Goal: Navigation & Orientation: Find specific page/section

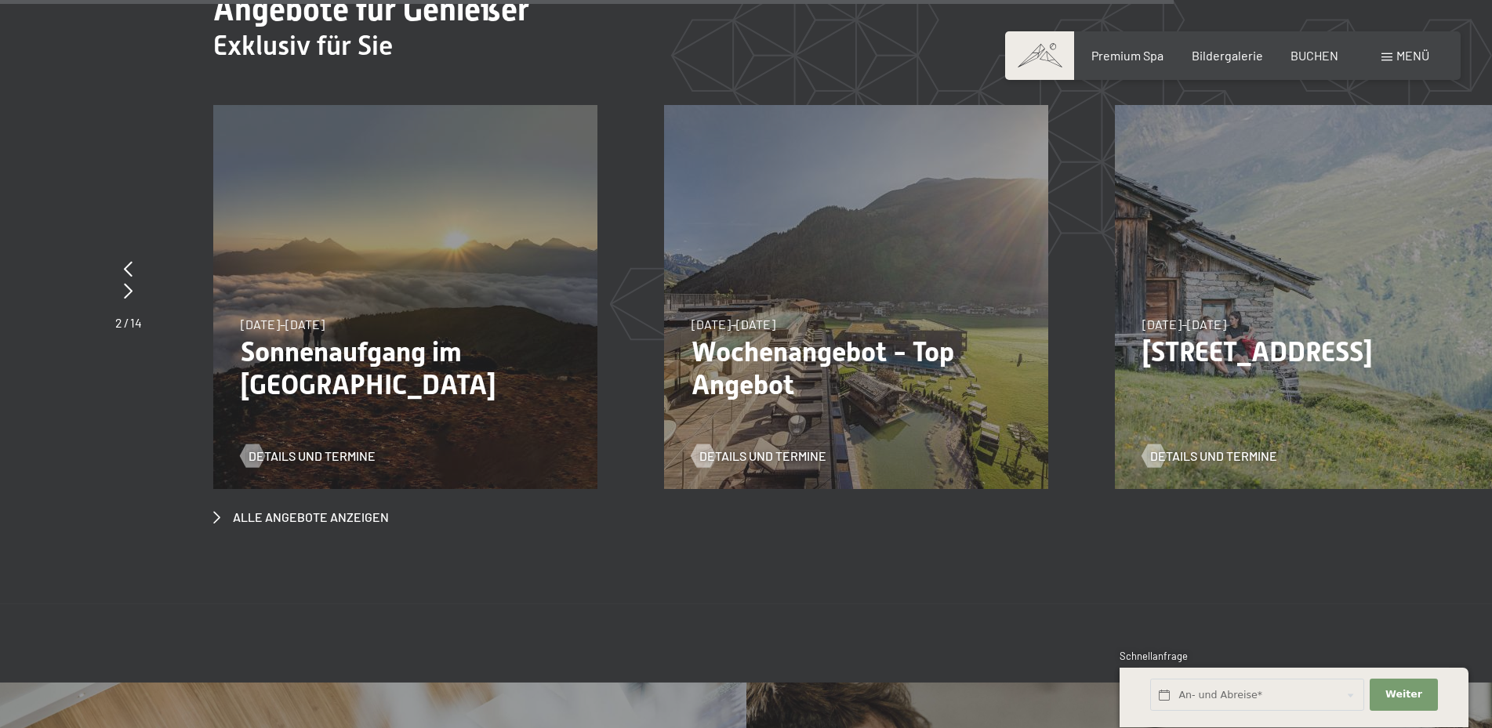
scroll to position [6223, 0]
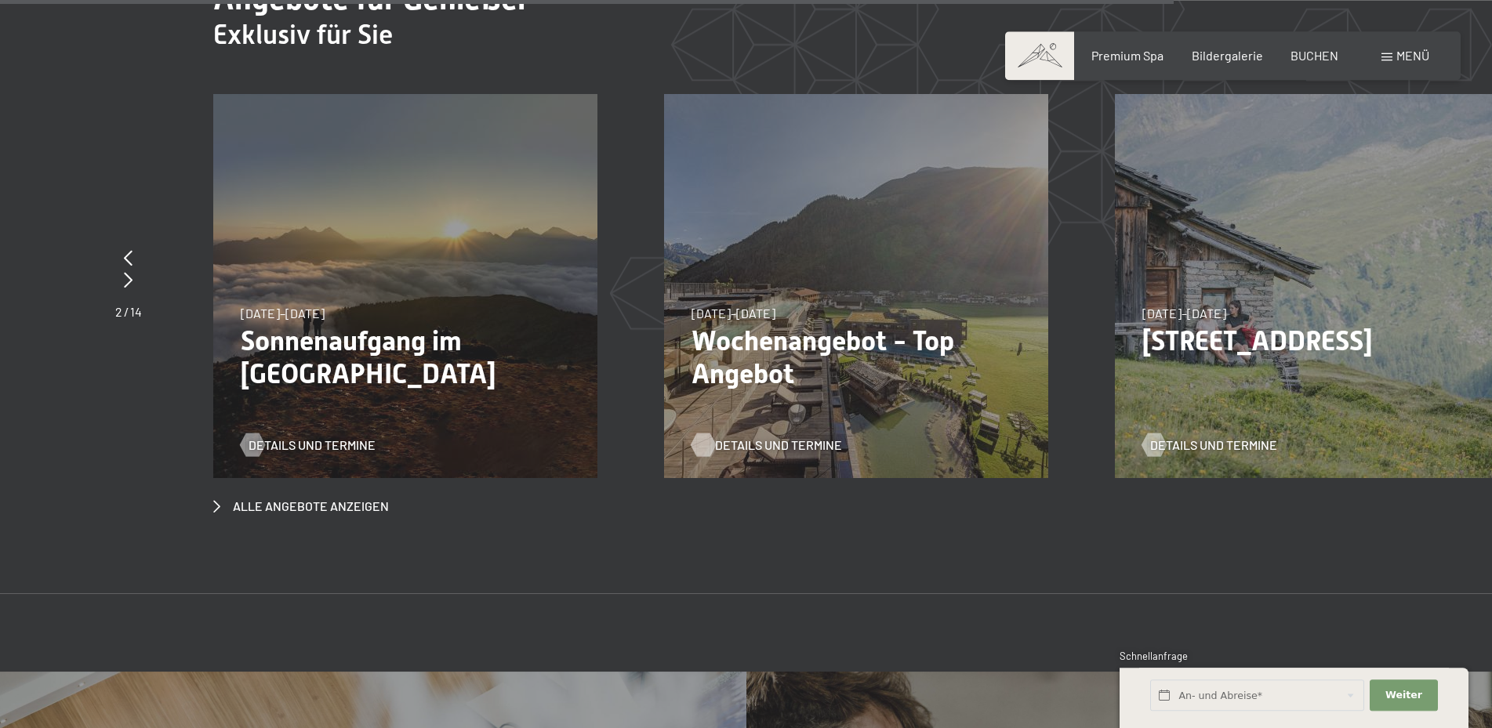
click at [709, 433] on div at bounding box center [702, 445] width 13 height 24
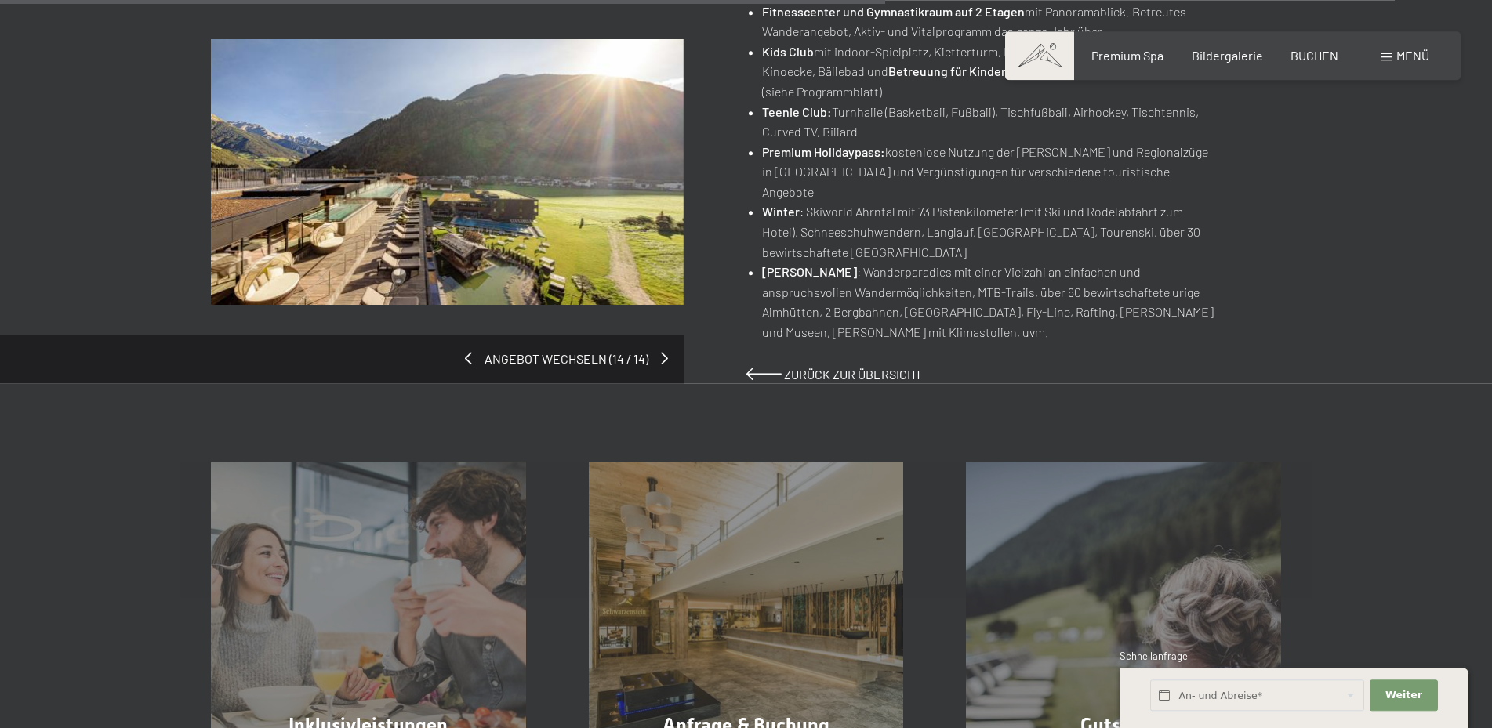
scroll to position [1118, 0]
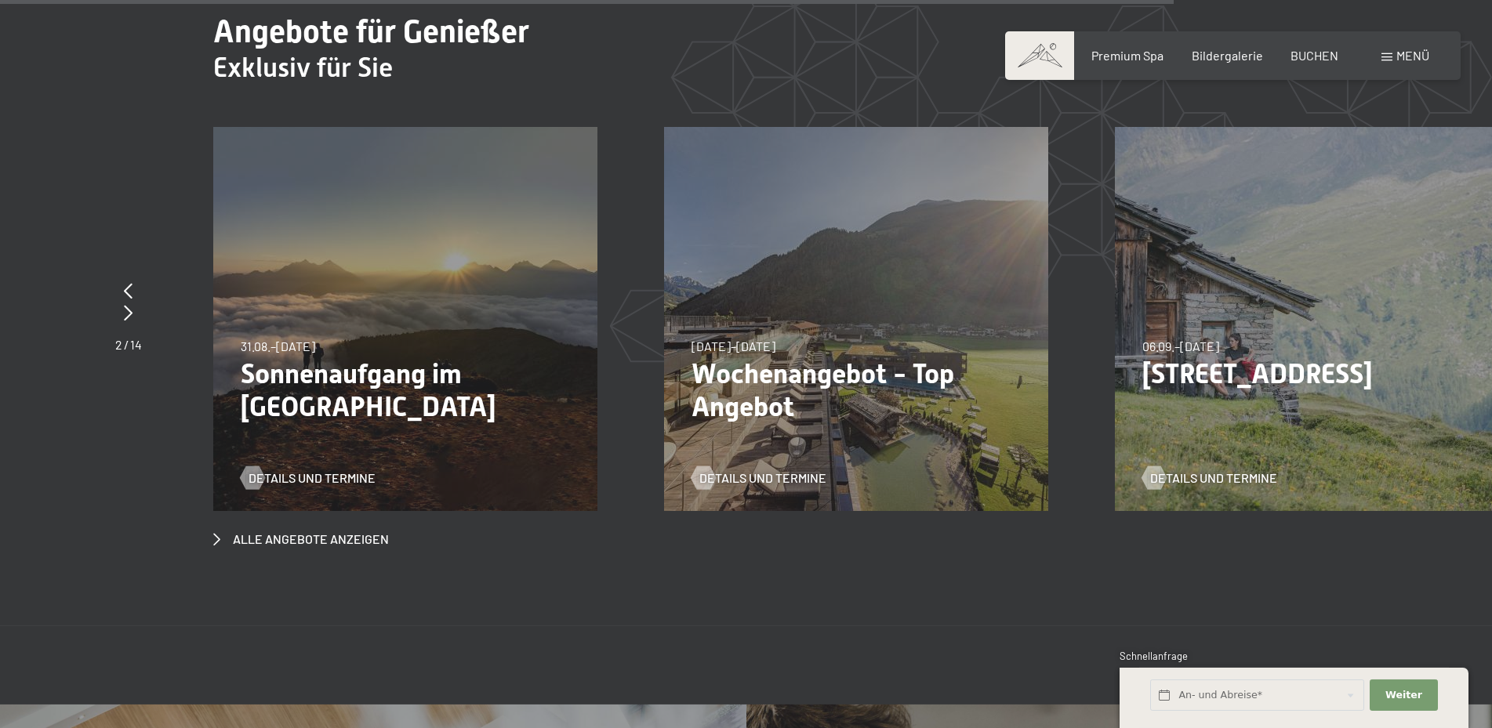
scroll to position [6233, 0]
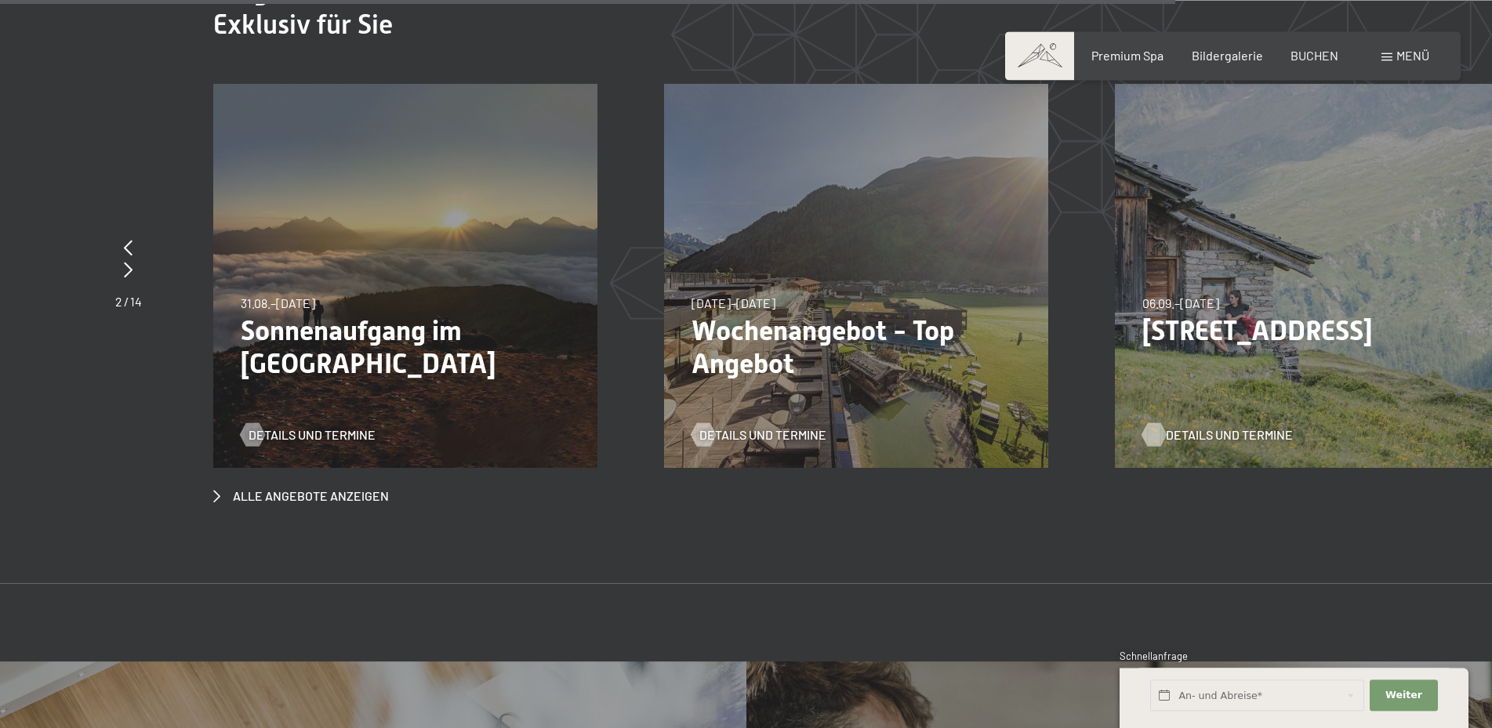
click at [1202, 426] on span "Details und Termine" at bounding box center [1229, 434] width 127 height 17
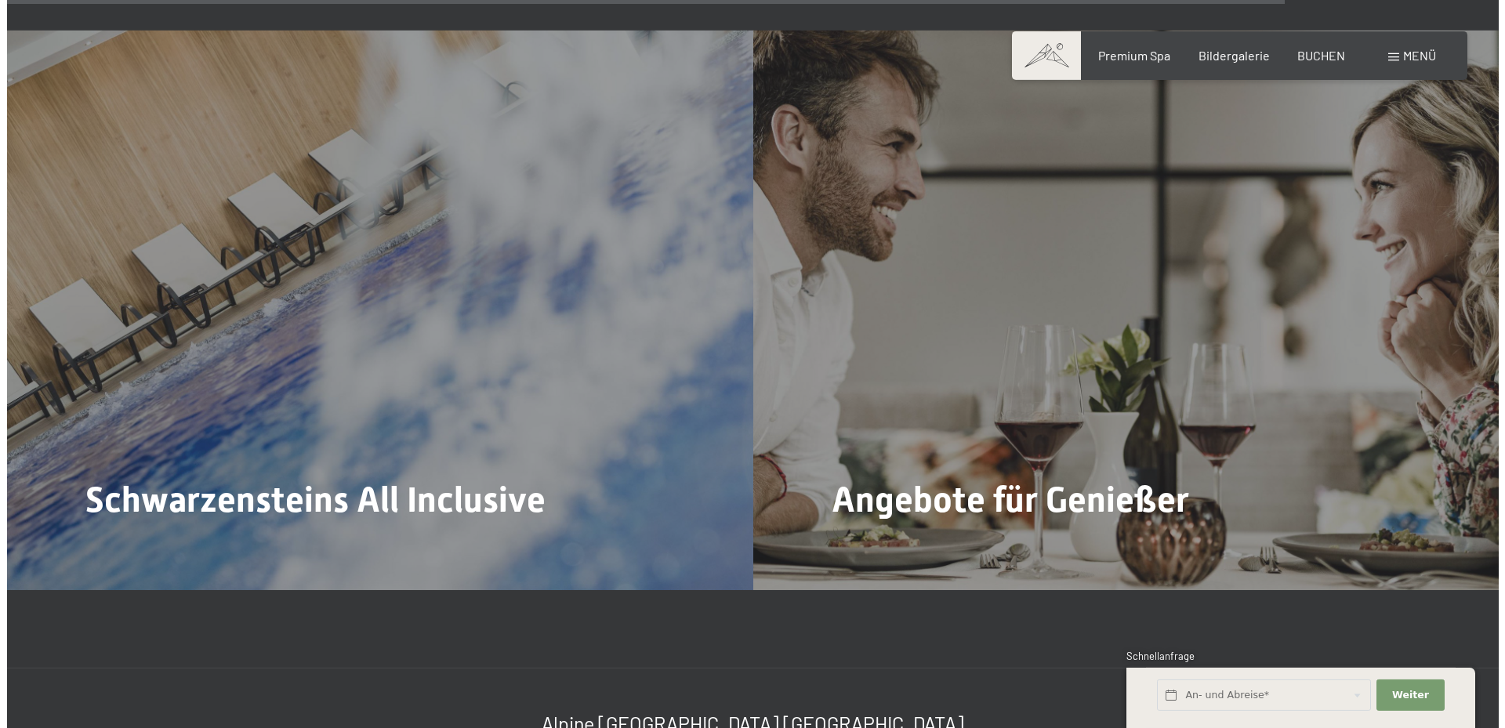
scroll to position [6896, 0]
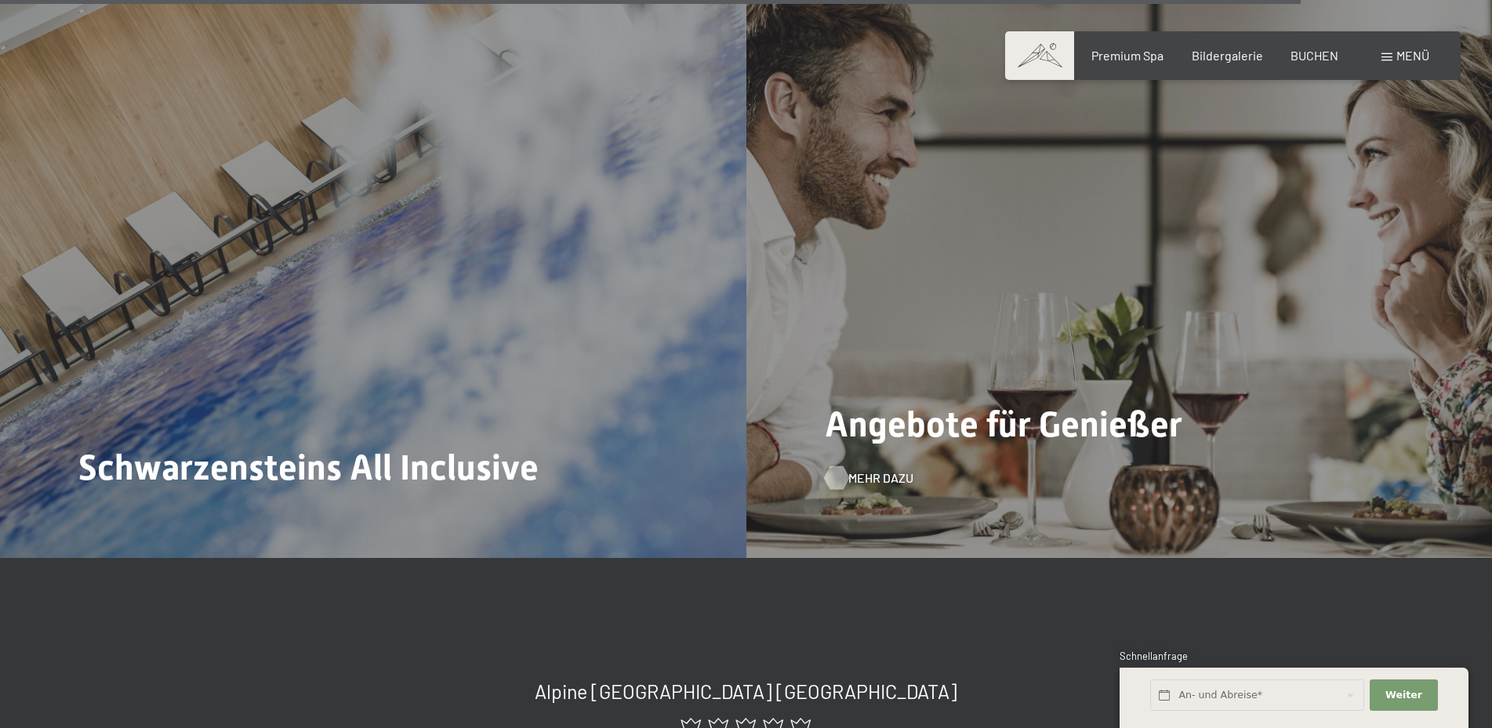
click at [886, 469] on span "Mehr dazu" at bounding box center [880, 477] width 65 height 17
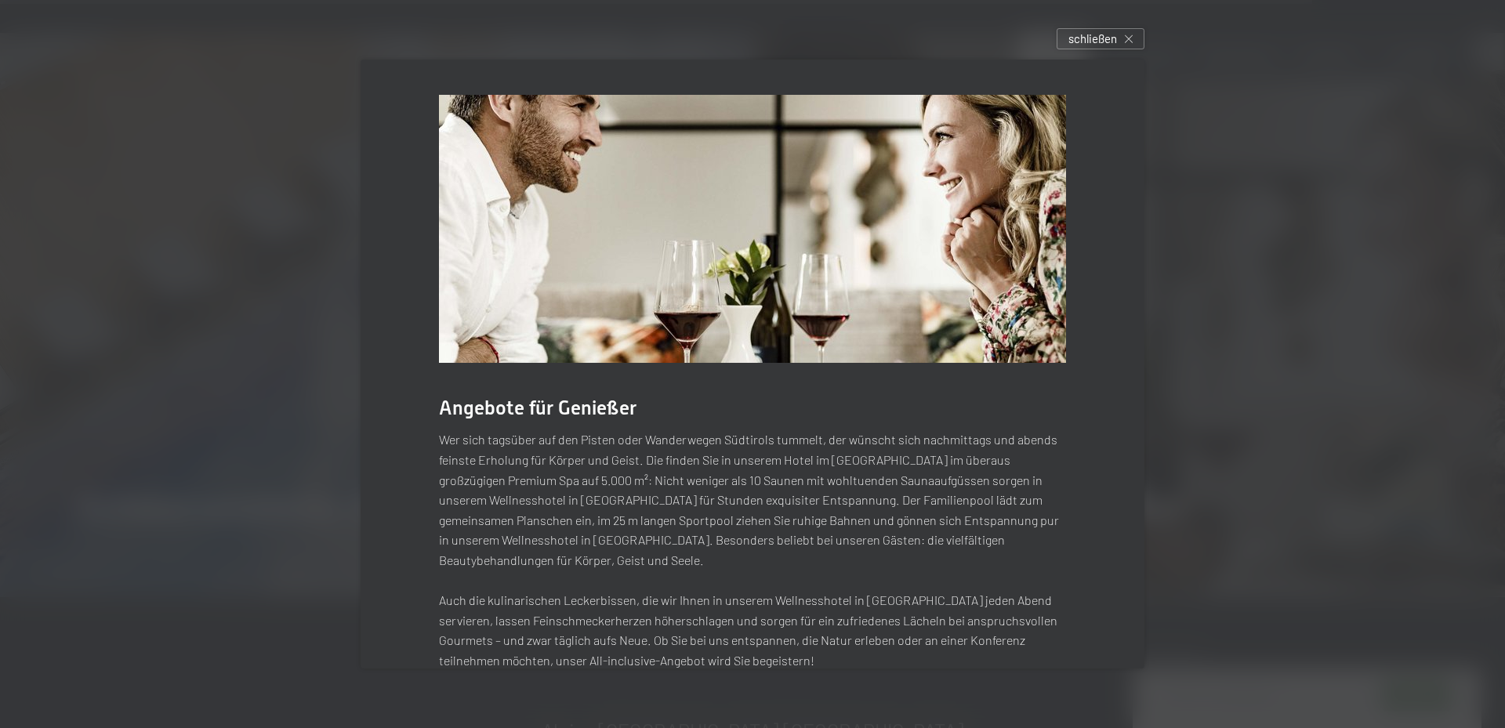
scroll to position [136, 0]
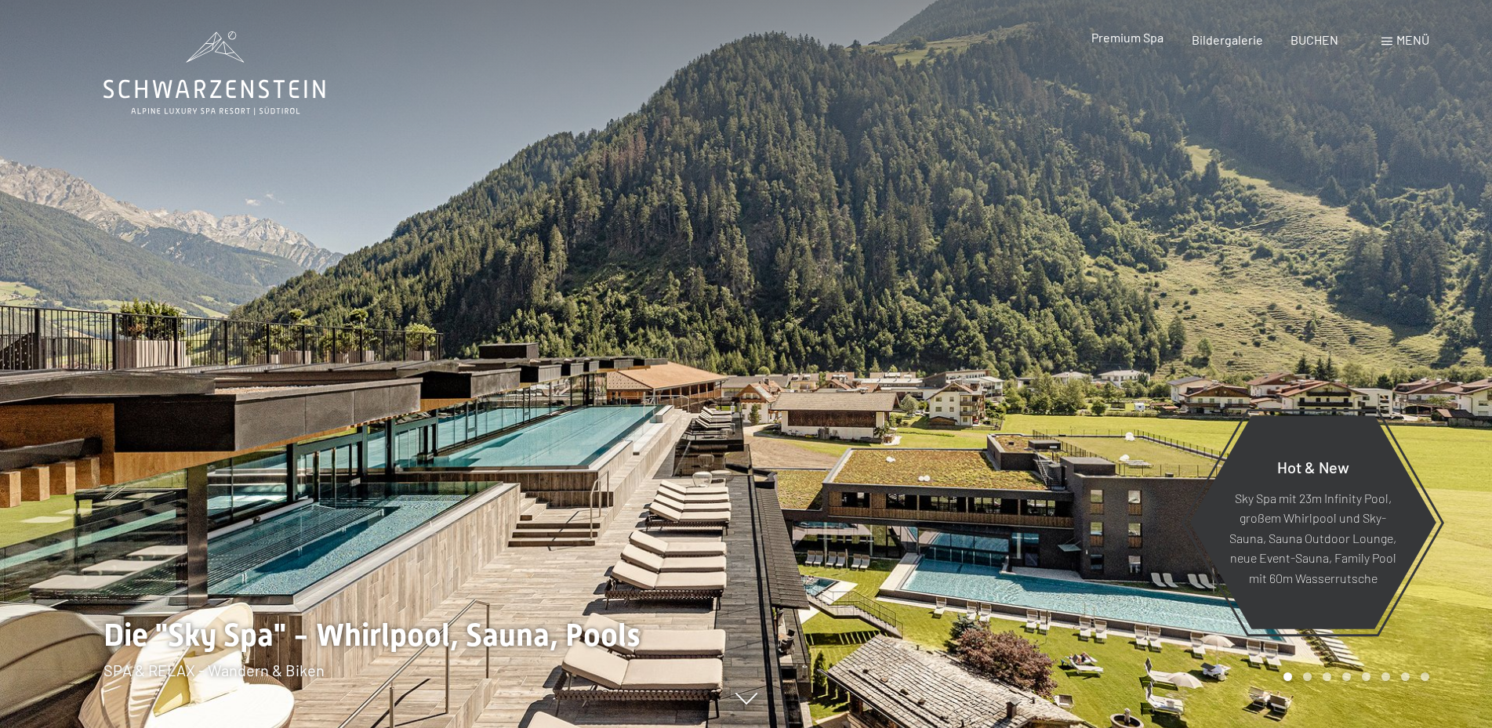
click at [1156, 40] on span "Premium Spa" at bounding box center [1127, 37] width 72 height 15
